Goal: Navigation & Orientation: Go to known website

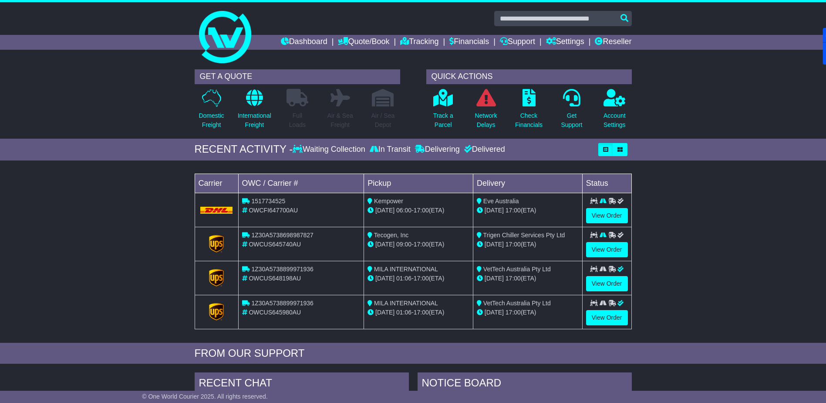
click at [290, 40] on link "Dashboard" at bounding box center [304, 42] width 47 height 15
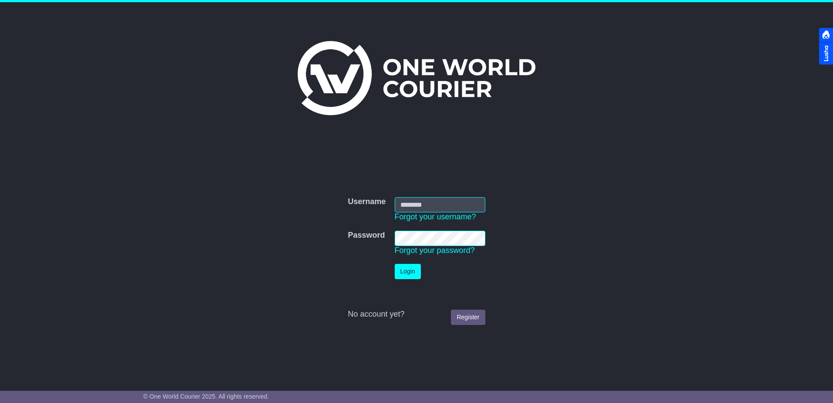
type input "**********"
click at [408, 267] on button "Login" at bounding box center [408, 271] width 26 height 15
